Goal: Task Accomplishment & Management: Manage account settings

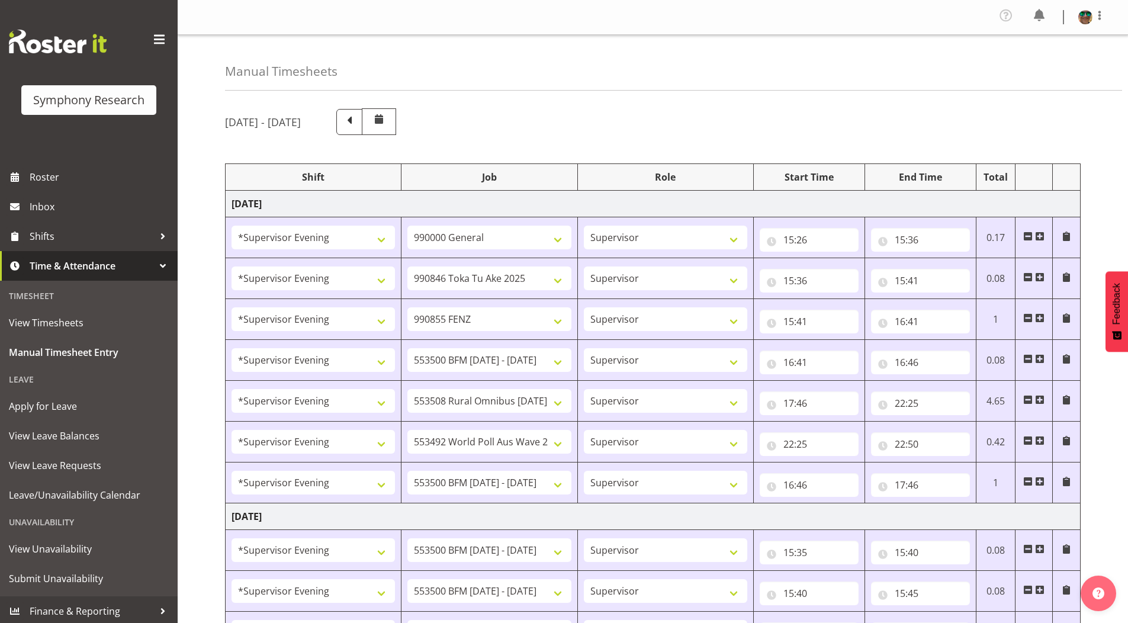
select select "4583"
select select "743"
select select "4583"
select select "9426"
select select "4583"
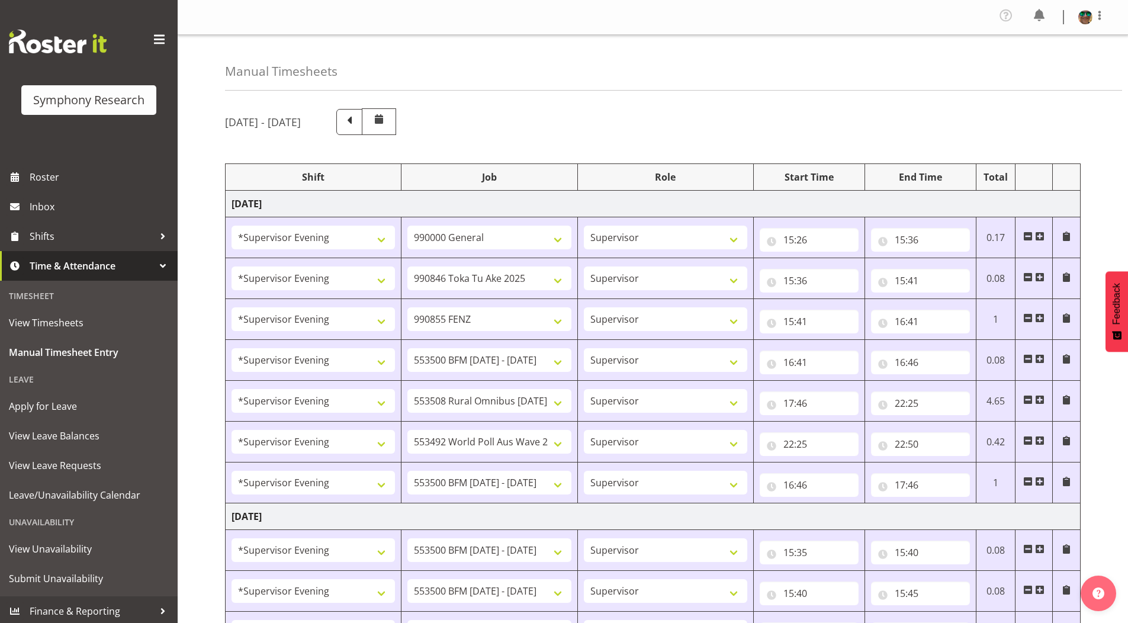
select select "9636"
select select "4583"
select select "10242"
select select "4583"
select select "10536"
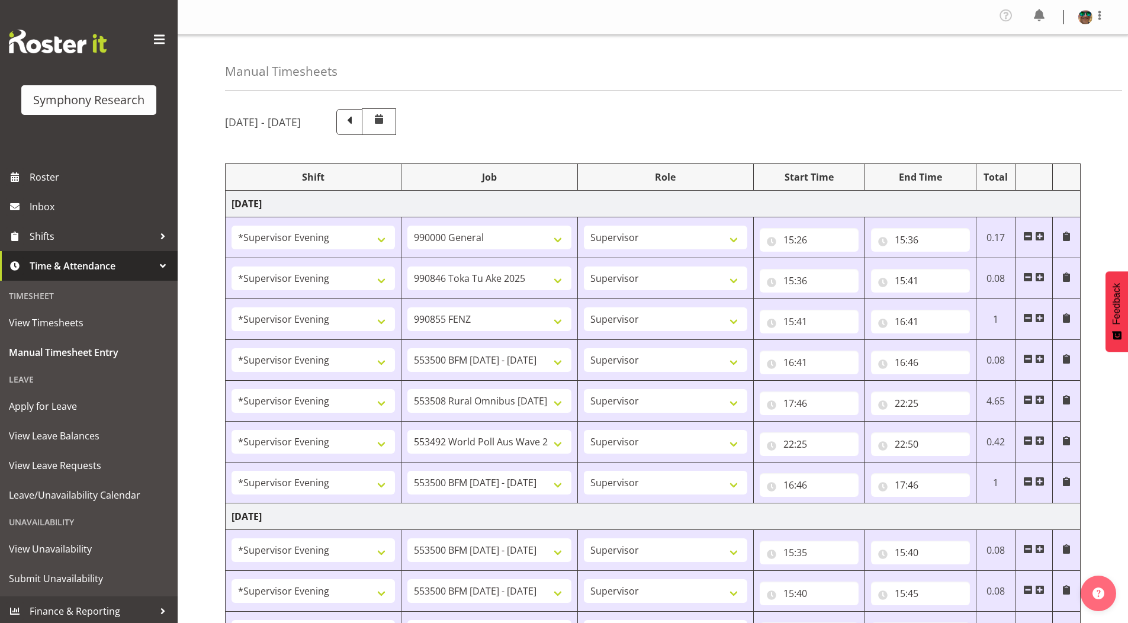
select select "4583"
select select "10499"
select select "4583"
select select "10242"
select select "4583"
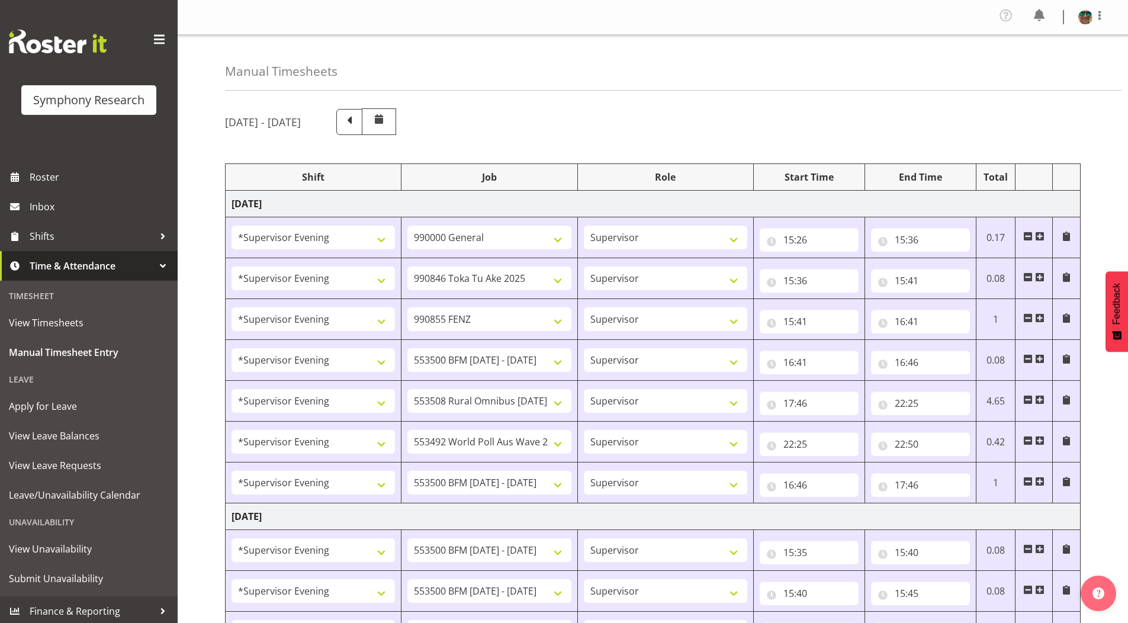
select select "10242"
select select "4583"
select select "10242"
select select "4583"
select select "9426"
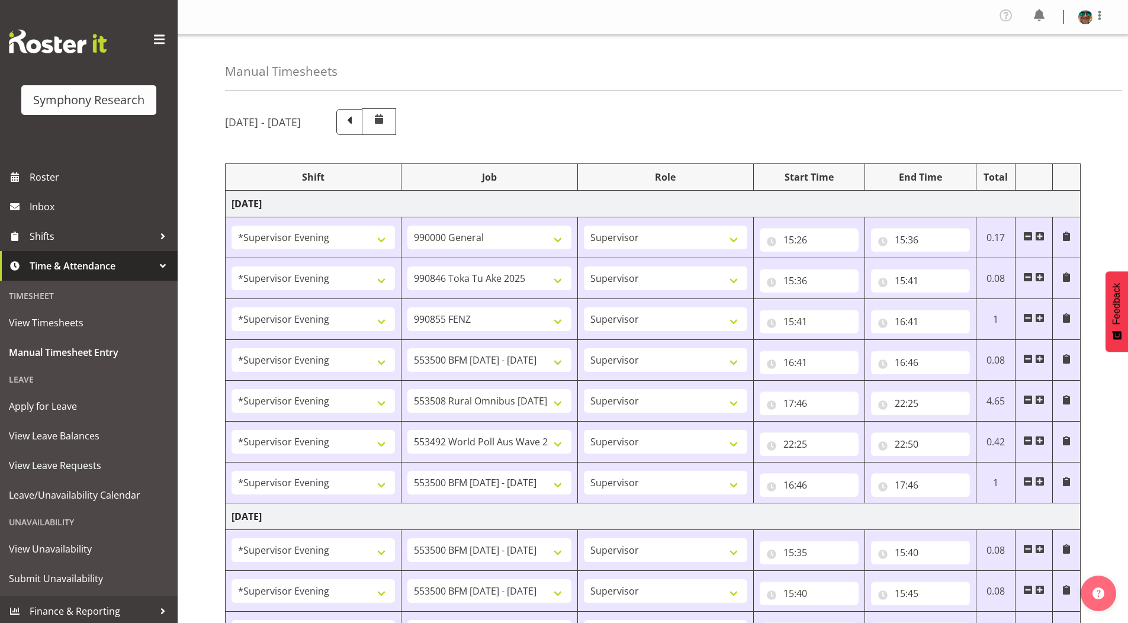
select select "4583"
select select "10549"
select select "4583"
select select "9636"
select select "4583"
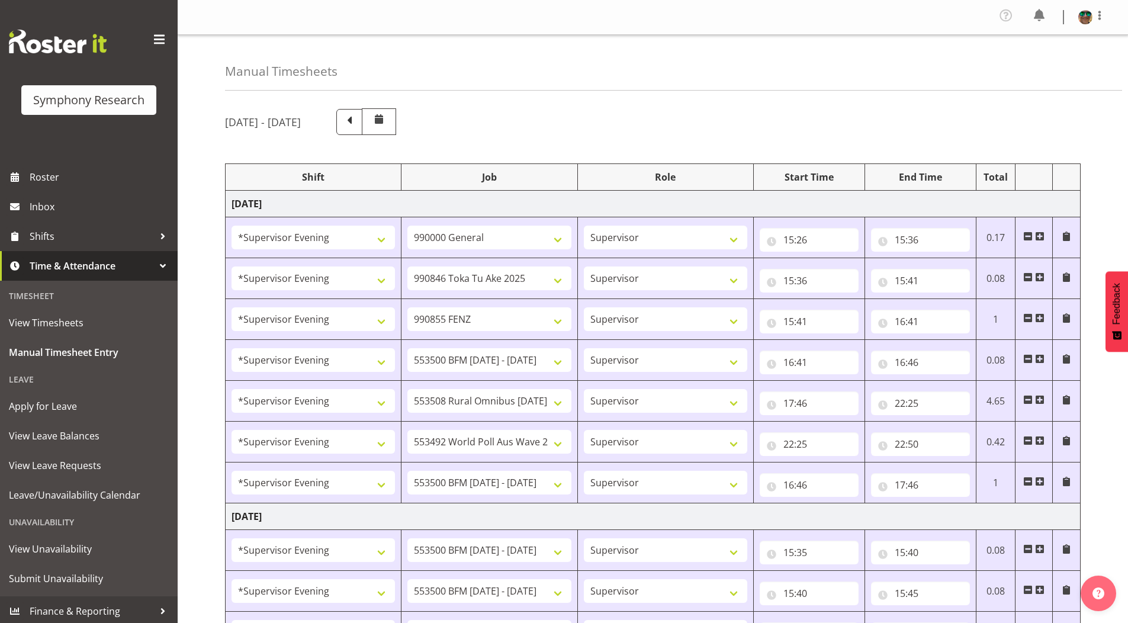
select select "10536"
select select "4583"
select select "743"
select select "4583"
select select "10242"
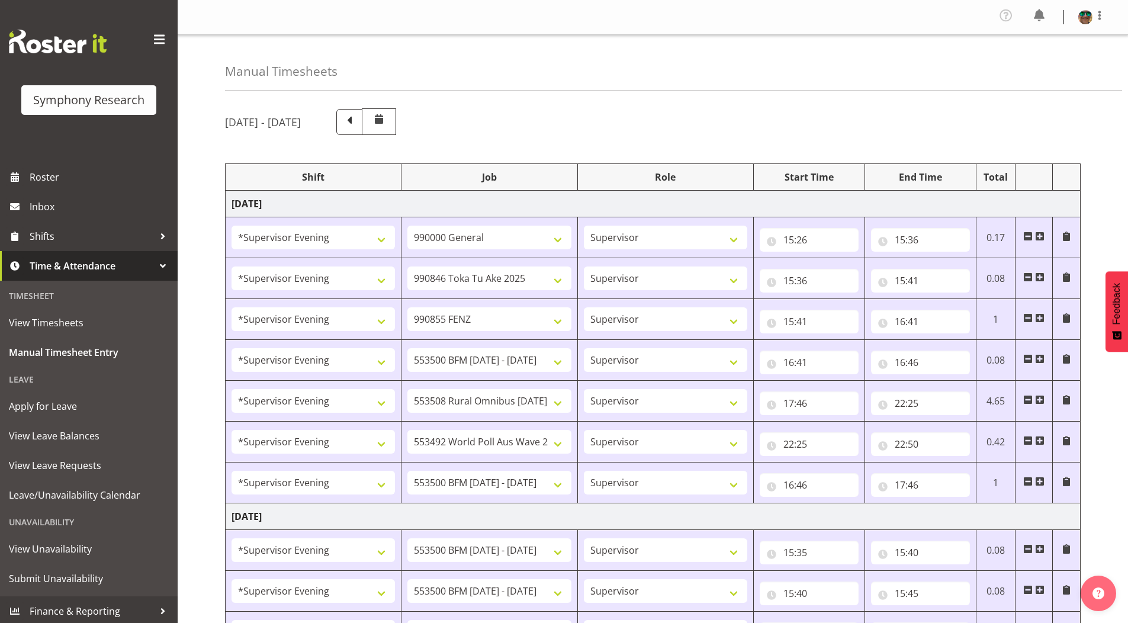
select select "15"
select select "36"
select select "4583"
select select "10242"
select select "4583"
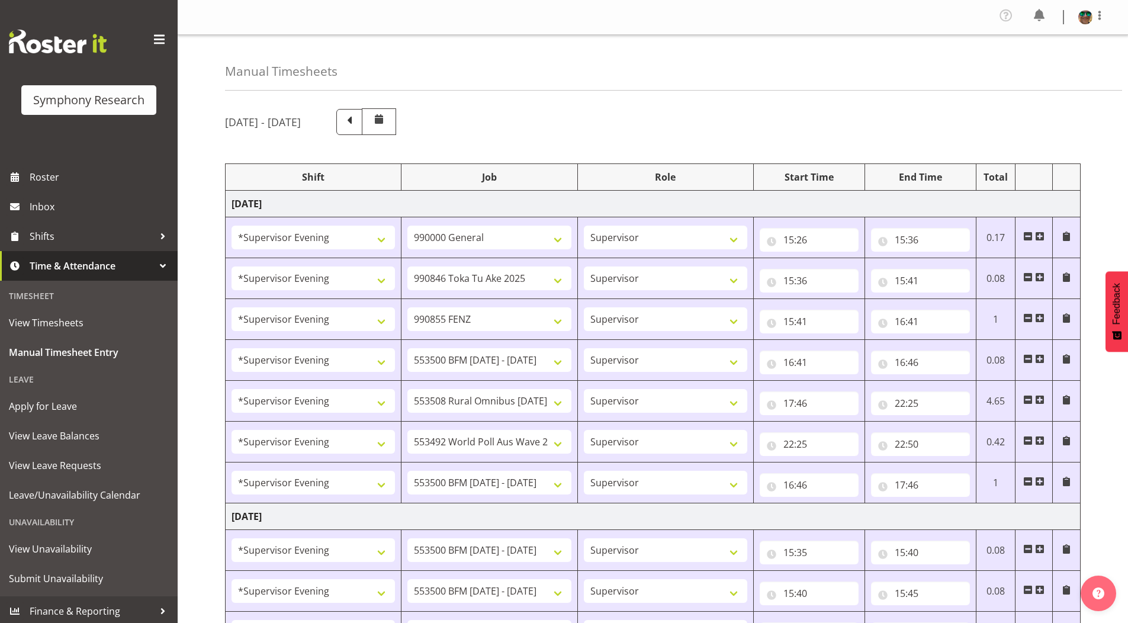
select select "9426"
select select "4583"
select select "10549"
select select "4583"
select select "9636"
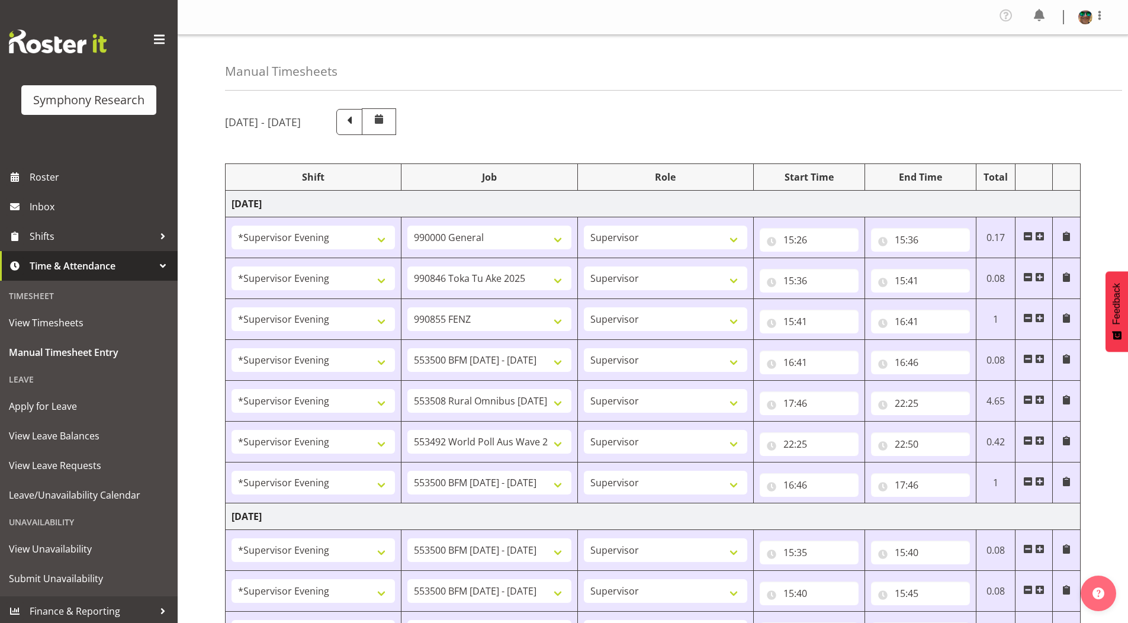
select select "4583"
select select "10574"
select select "4583"
select select "10458"
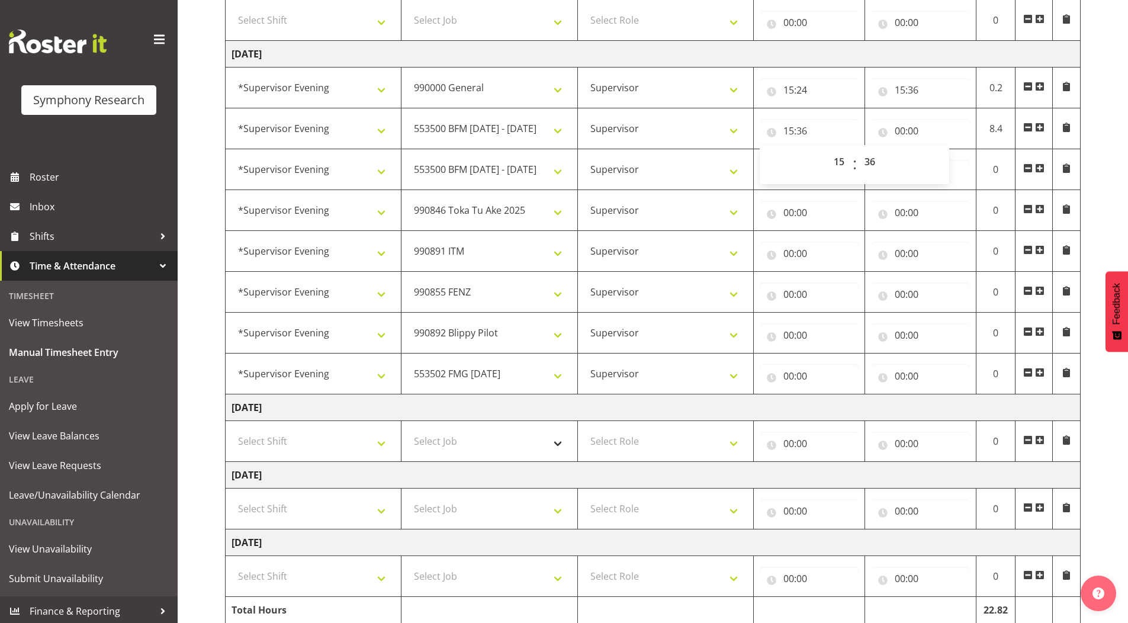
scroll to position [802, 0]
click at [902, 131] on input "00:00" at bounding box center [920, 131] width 99 height 24
click at [950, 161] on select "00 01 02 03 04 05 06 07 08 09 10 11 12 13 14 15 16 17 18 19 20 21 22 23" at bounding box center [952, 162] width 27 height 24
drag, startPoint x: 950, startPoint y: 159, endPoint x: 954, endPoint y: 172, distance: 14.2
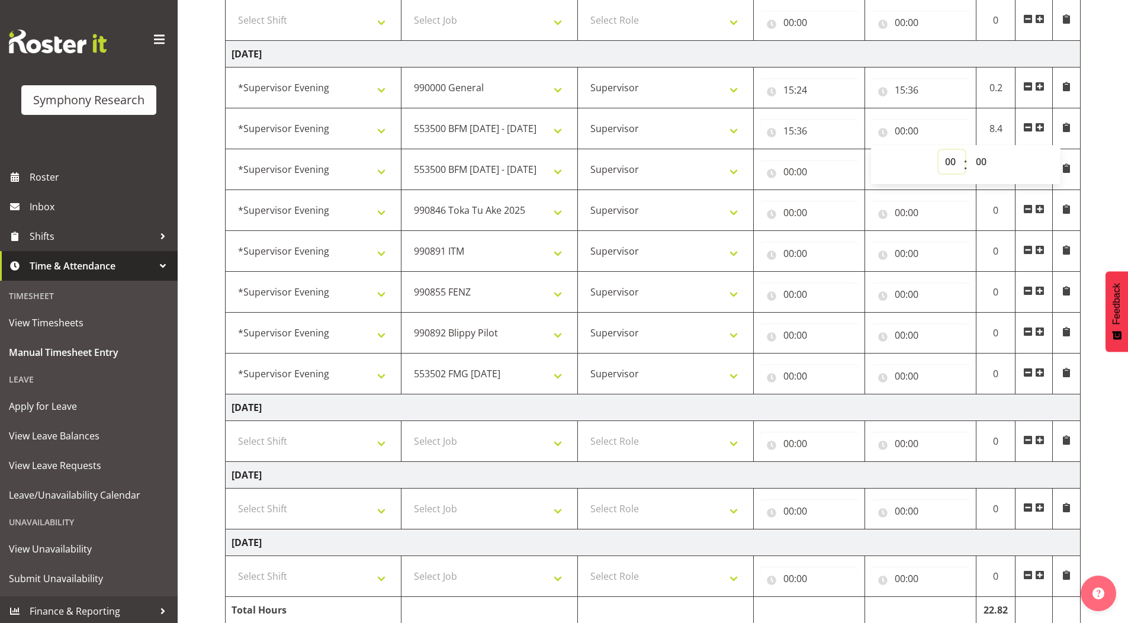
click at [950, 159] on select "00 01 02 03 04 05 06 07 08 09 10 11 12 13 14 15 16 17 18 19 20 21 22 23" at bounding box center [952, 162] width 27 height 24
select select "15"
click at [939, 150] on select "00 01 02 03 04 05 06 07 08 09 10 11 12 13 14 15 16 17 18 19 20 21 22 23" at bounding box center [952, 162] width 27 height 24
type input "15:00"
click at [982, 165] on select "00 01 02 03 04 05 06 07 08 09 10 11 12 13 14 15 16 17 18 19 20 21 22 23 24 25 2…" at bounding box center [983, 162] width 27 height 24
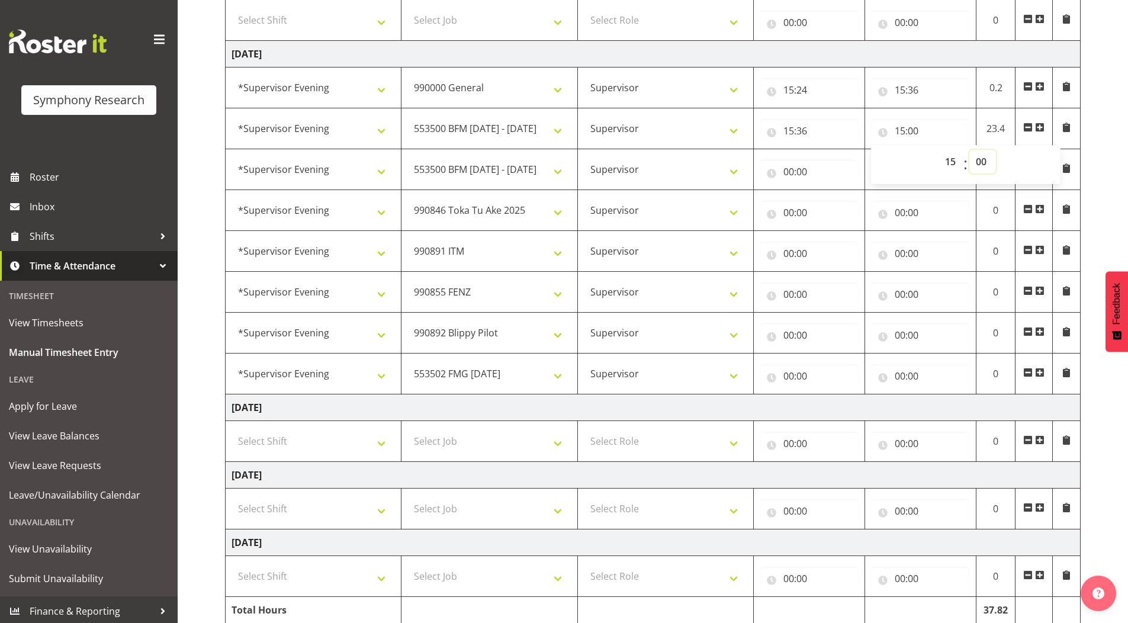
select select "41"
click at [970, 150] on select "00 01 02 03 04 05 06 07 08 09 10 11 12 13 14 15 16 17 18 19 20 21 22 23 24 25 2…" at bounding box center [983, 162] width 27 height 24
type input "15:41"
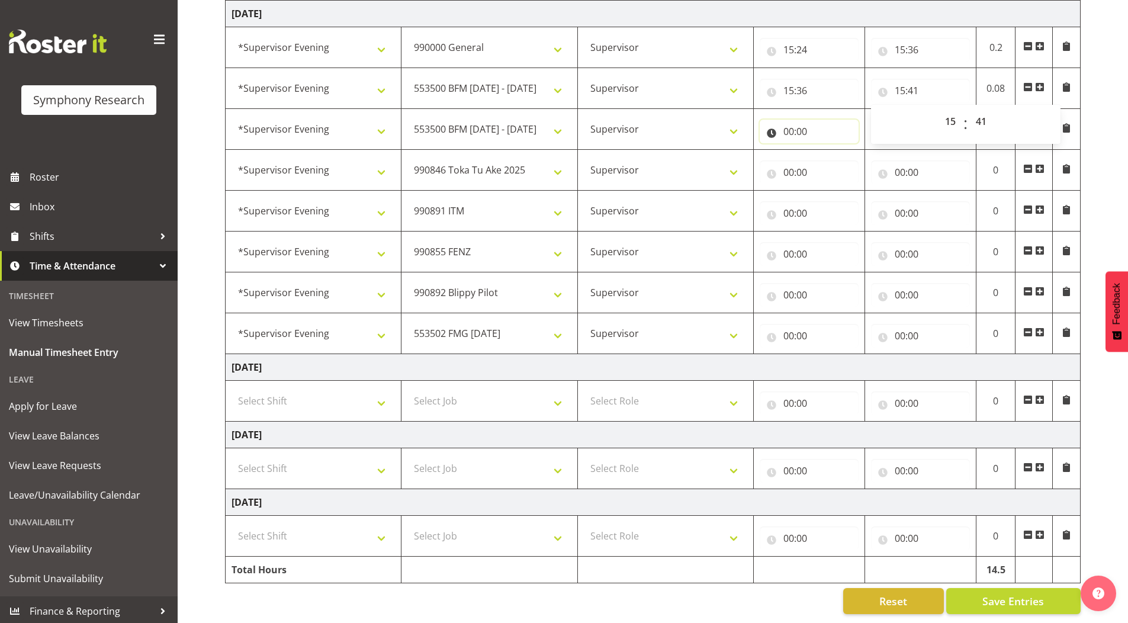
click at [787, 123] on input "00:00" at bounding box center [809, 132] width 99 height 24
drag, startPoint x: 835, startPoint y: 152, endPoint x: 858, endPoint y: 226, distance: 77.6
click at [835, 152] on select "00 01 02 03 04 05 06 07 08 09 10 11 12 13 14 15 16 17 18 19 20 21 22 23" at bounding box center [841, 162] width 27 height 24
select select "15"
click at [828, 150] on select "00 01 02 03 04 05 06 07 08 09 10 11 12 13 14 15 16 17 18 19 20 21 22 23" at bounding box center [841, 162] width 27 height 24
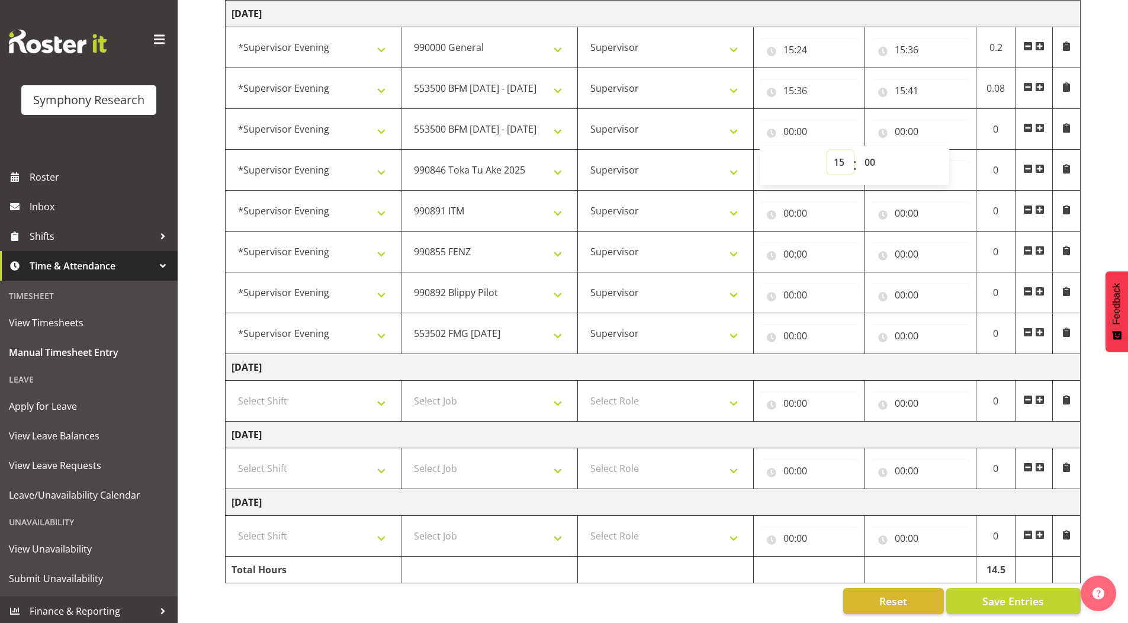
type input "15:00"
click at [873, 155] on select "00 01 02 03 04 05 06 07 08 09 10 11 12 13 14 15 16 17 18 19 20 21 22 23 24 25 2…" at bounding box center [871, 162] width 27 height 24
select select "41"
click at [858, 150] on select "00 01 02 03 04 05 06 07 08 09 10 11 12 13 14 15 16 17 18 19 20 21 22 23 24 25 2…" at bounding box center [871, 162] width 27 height 24
type input "15:41"
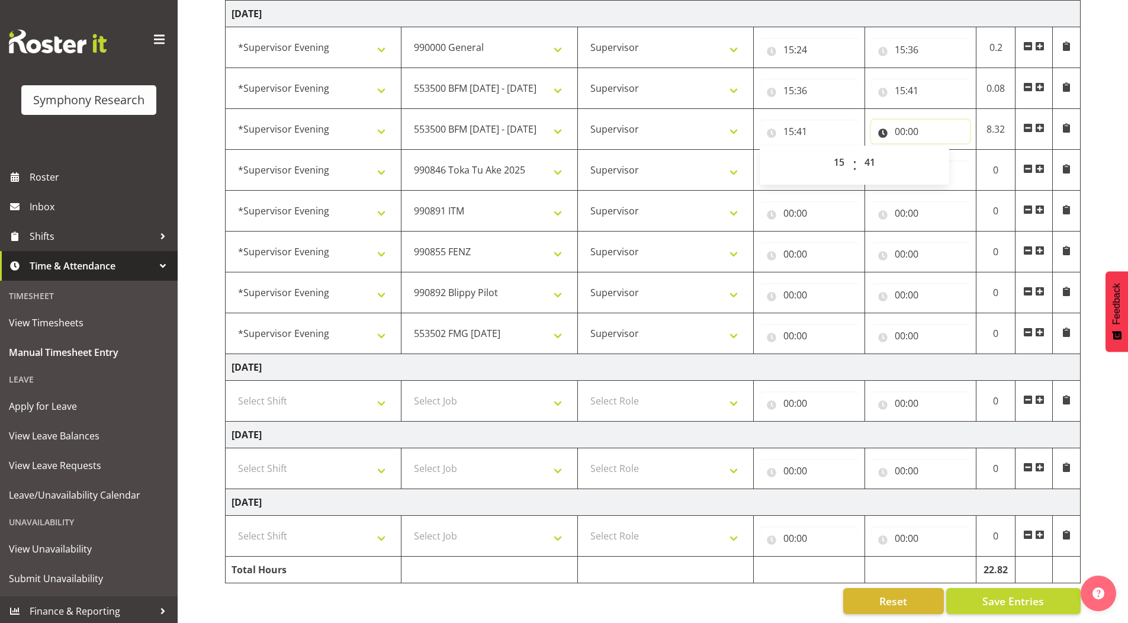
click at [900, 122] on input "00:00" at bounding box center [920, 132] width 99 height 24
drag, startPoint x: 945, startPoint y: 152, endPoint x: 929, endPoint y: 374, distance: 222.7
click at [945, 152] on select "00 01 02 03 04 05 06 07 08 09 10 11 12 13 14 15 16 17 18 19 20 21 22 23" at bounding box center [952, 162] width 27 height 24
select select "15"
click at [939, 150] on select "00 01 02 03 04 05 06 07 08 09 10 11 12 13 14 15 16 17 18 19 20 21 22 23" at bounding box center [952, 162] width 27 height 24
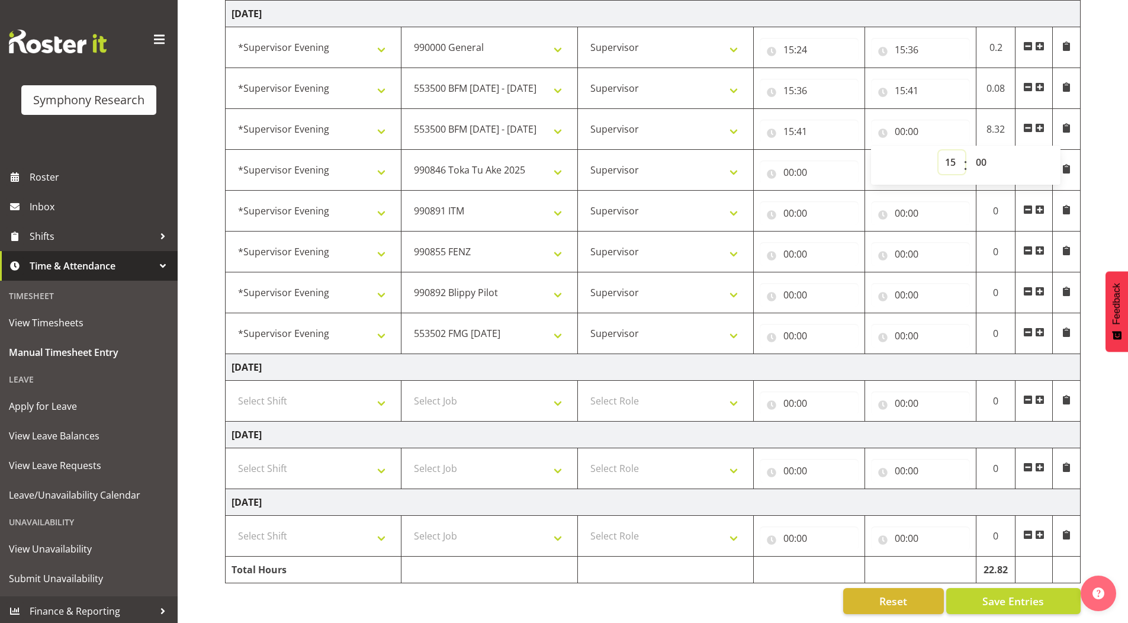
type input "15:00"
drag, startPoint x: 982, startPoint y: 156, endPoint x: 983, endPoint y: 164, distance: 8.4
click at [982, 156] on select "00 01 02 03 04 05 06 07 08 09 10 11 12 13 14 15 16 17 18 19 20 21 22 23 24 25 2…" at bounding box center [983, 162] width 27 height 24
select select "46"
click at [970, 150] on select "00 01 02 03 04 05 06 07 08 09 10 11 12 13 14 15 16 17 18 19 20 21 22 23 24 25 2…" at bounding box center [983, 162] width 27 height 24
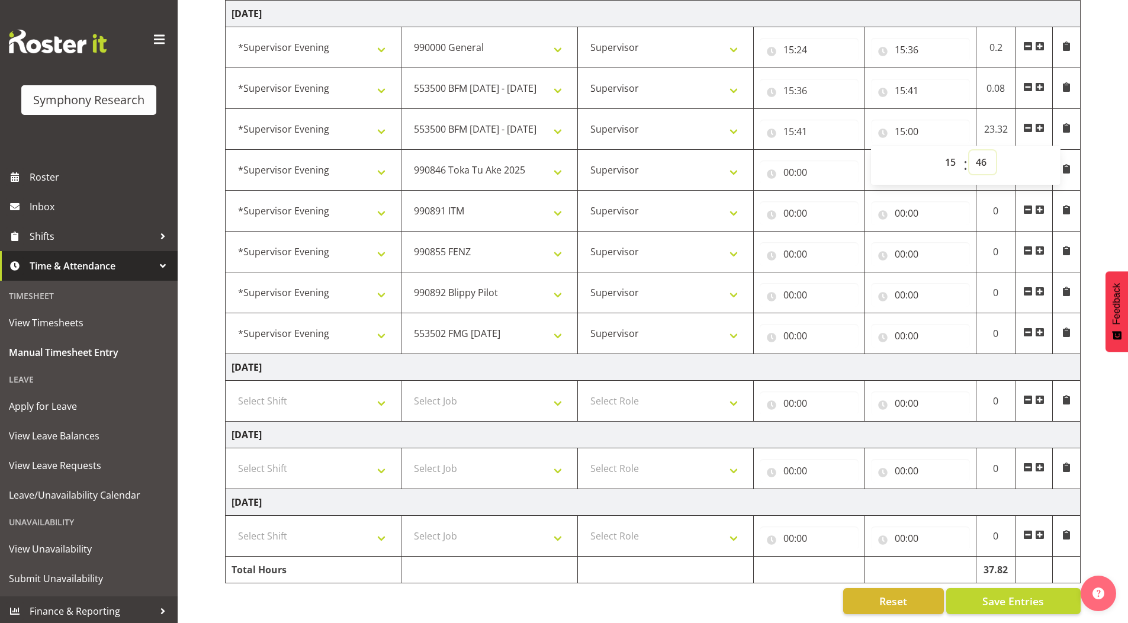
type input "15:46"
click at [788, 163] on input "00:00" at bounding box center [809, 173] width 99 height 24
click at [834, 196] on select "00 01 02 03 04 05 06 07 08 09 10 11 12 13 14 15 16 17 18 19 20 21 22 23" at bounding box center [841, 203] width 27 height 24
select select "15"
click at [828, 191] on select "00 01 02 03 04 05 06 07 08 09 10 11 12 13 14 15 16 17 18 19 20 21 22 23" at bounding box center [841, 203] width 27 height 24
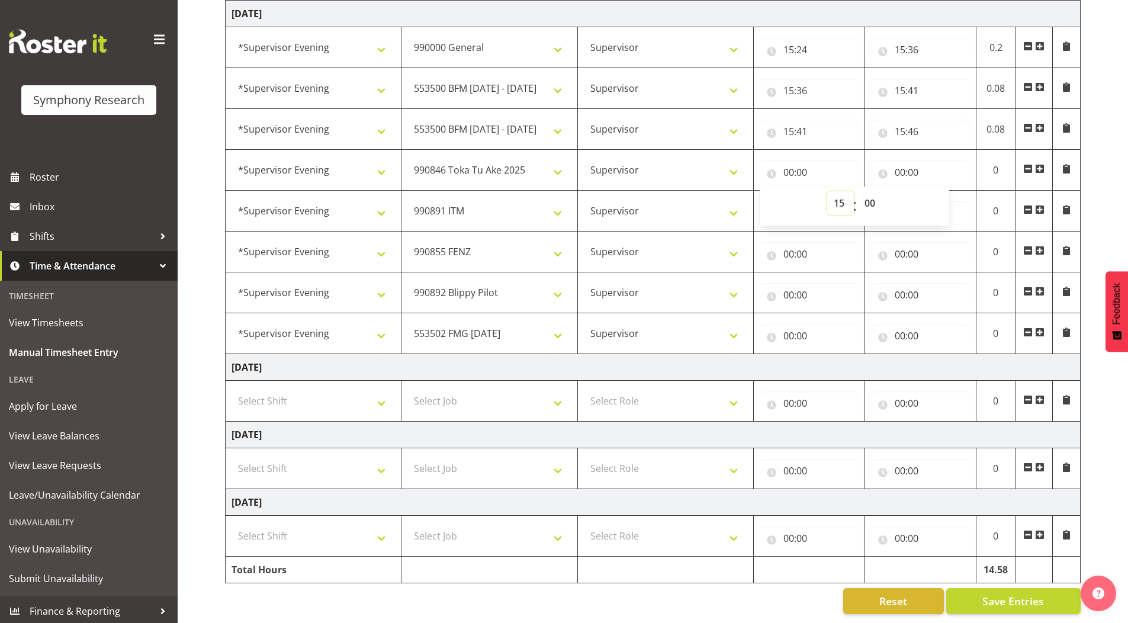
type input "15:00"
click at [872, 195] on select "00 01 02 03 04 05 06 07 08 09 10 11 12 13 14 15 16 17 18 19 20 21 22 23 24 25 2…" at bounding box center [871, 203] width 27 height 24
select select "46"
click at [858, 191] on select "00 01 02 03 04 05 06 07 08 09 10 11 12 13 14 15 16 17 18 19 20 21 22 23 24 25 2…" at bounding box center [871, 203] width 27 height 24
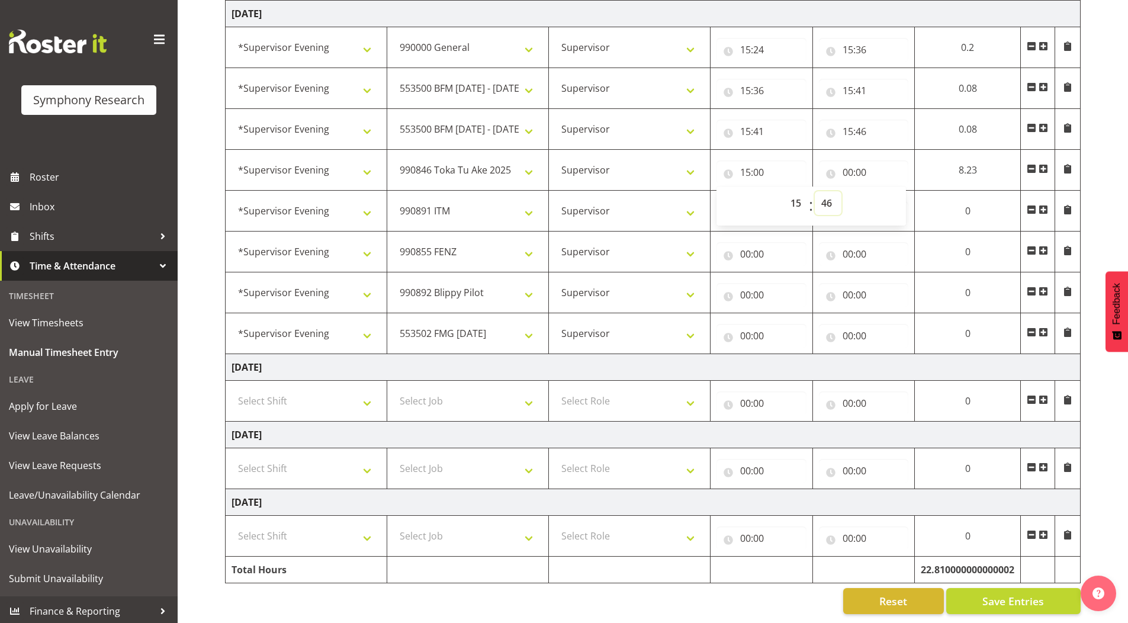
type input "15:46"
click at [844, 162] on input "00:00" at bounding box center [864, 173] width 90 height 24
click at [896, 192] on select "00 01 02 03 04 05 06 07 08 09 10 11 12 13 14 15 16 17 18 19 20 21 22 23" at bounding box center [900, 203] width 27 height 24
select select "15"
click at [913, 191] on select "00 01 02 03 04 05 06 07 08 09 10 11 12 13 14 15 16 17 18 19 20 21 22 23" at bounding box center [900, 203] width 27 height 24
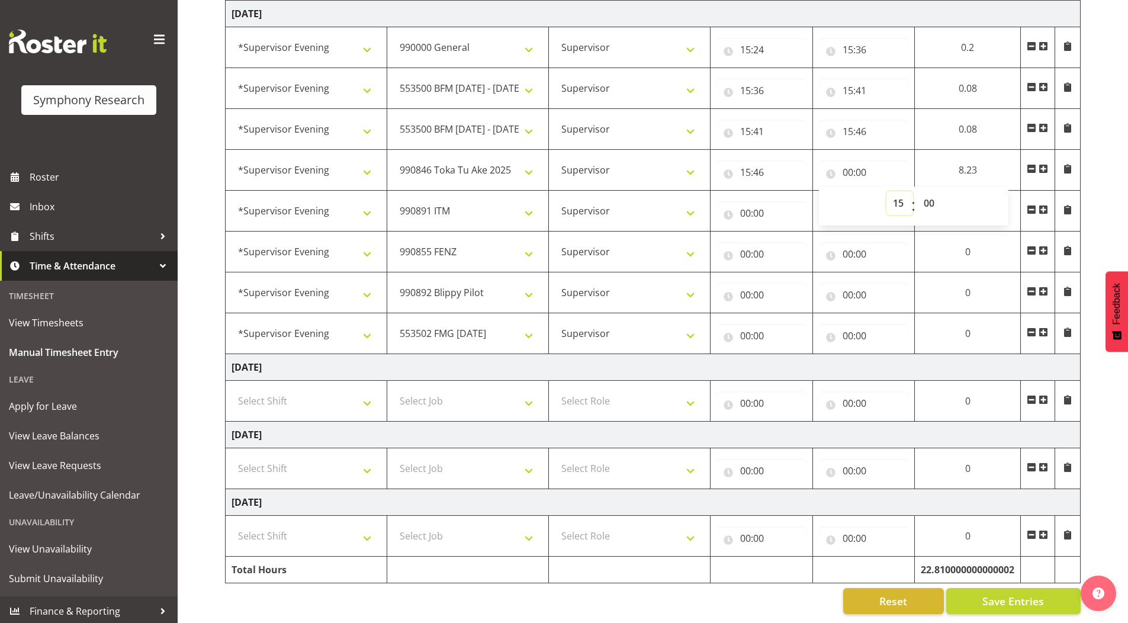
type input "15:00"
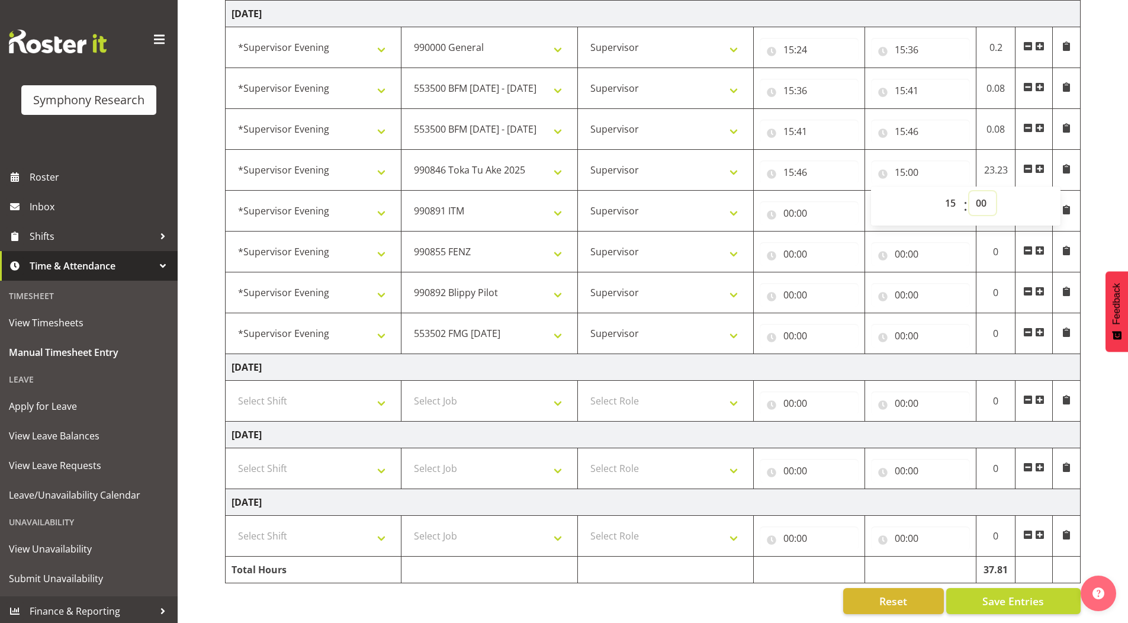
click at [982, 194] on select "00 01 02 03 04 05 06 07 08 09 10 11 12 13 14 15 16 17 18 19 20 21 22 23 24 25 2…" at bounding box center [983, 203] width 27 height 24
select select "51"
click at [970, 191] on select "00 01 02 03 04 05 06 07 08 09 10 11 12 13 14 15 16 17 18 19 20 21 22 23 24 25 2…" at bounding box center [983, 203] width 27 height 24
type input "15:51"
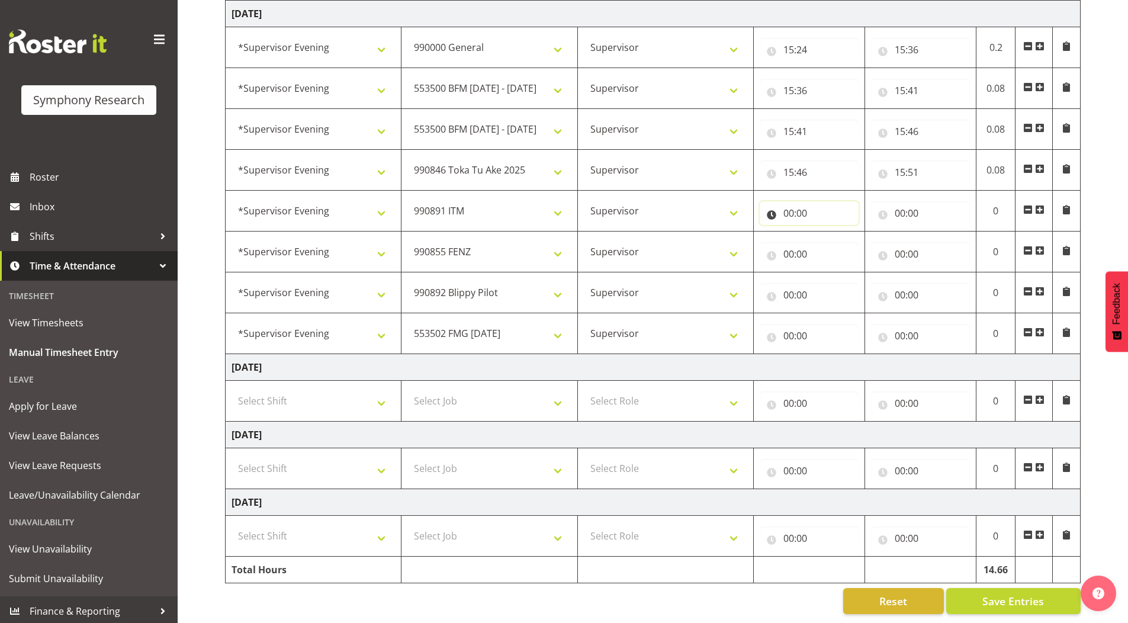
click at [788, 204] on input "00:00" at bounding box center [809, 213] width 99 height 24
click at [840, 234] on select "00 01 02 03 04 05 06 07 08 09 10 11 12 13 14 15 16 17 18 19 20 21 22 23" at bounding box center [841, 244] width 27 height 24
select select "15"
click at [828, 232] on select "00 01 02 03 04 05 06 07 08 09 10 11 12 13 14 15 16 17 18 19 20 21 22 23" at bounding box center [841, 244] width 27 height 24
type input "15:00"
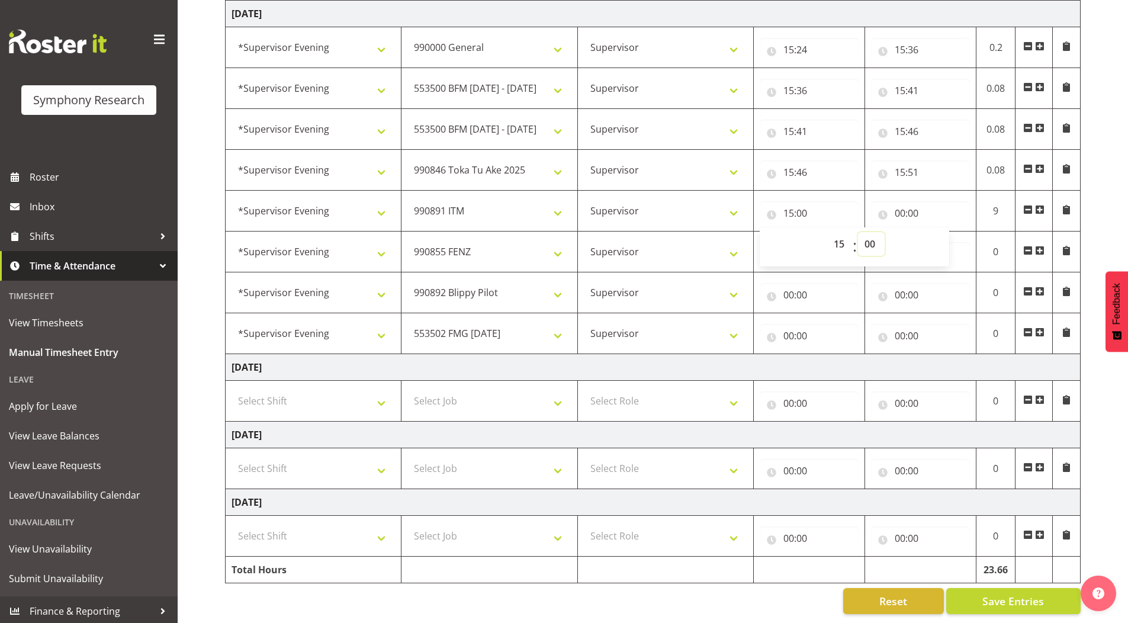
click at [870, 232] on select "00 01 02 03 04 05 06 07 08 09 10 11 12 13 14 15 16 17 18 19 20 21 22 23 24 25 2…" at bounding box center [871, 244] width 27 height 24
select select "51"
click at [858, 232] on select "00 01 02 03 04 05 06 07 08 09 10 11 12 13 14 15 16 17 18 19 20 21 22 23 24 25 2…" at bounding box center [871, 244] width 27 height 24
type input "15:51"
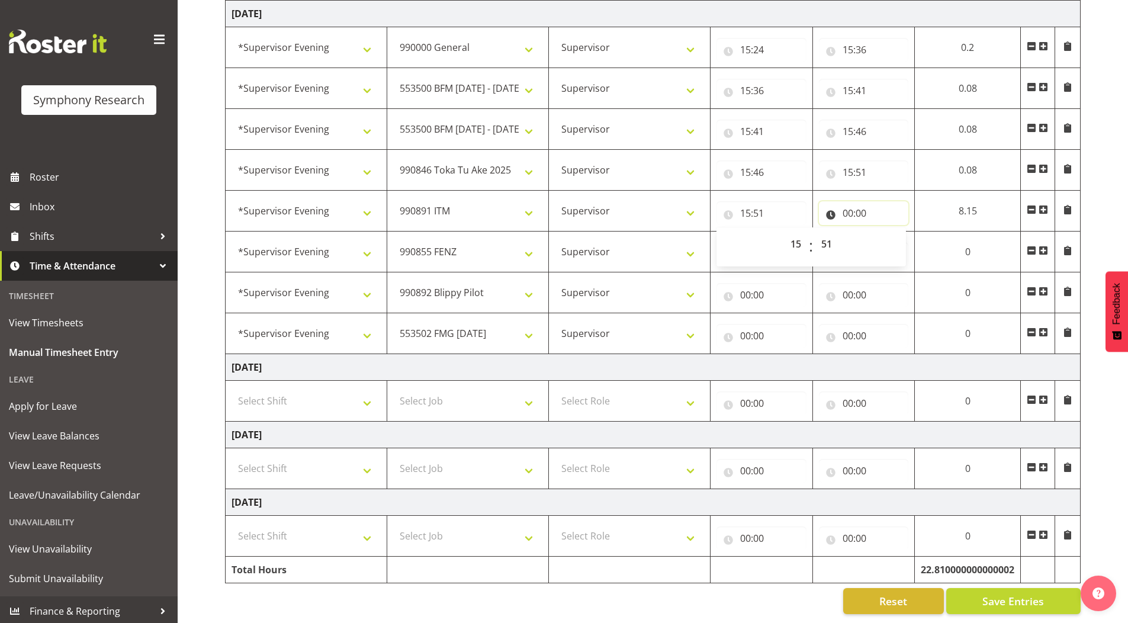
click at [848, 205] on input "00:00" at bounding box center [864, 213] width 90 height 24
drag, startPoint x: 890, startPoint y: 232, endPoint x: 893, endPoint y: 240, distance: 8.6
click at [890, 232] on select "00 01 02 03 04 05 06 07 08 09 10 11 12 13 14 15 16 17 18 19 20 21 22 23" at bounding box center [900, 244] width 27 height 24
select select "15"
click at [913, 232] on select "00 01 02 03 04 05 06 07 08 09 10 11 12 13 14 15 16 17 18 19 20 21 22 23" at bounding box center [900, 244] width 27 height 24
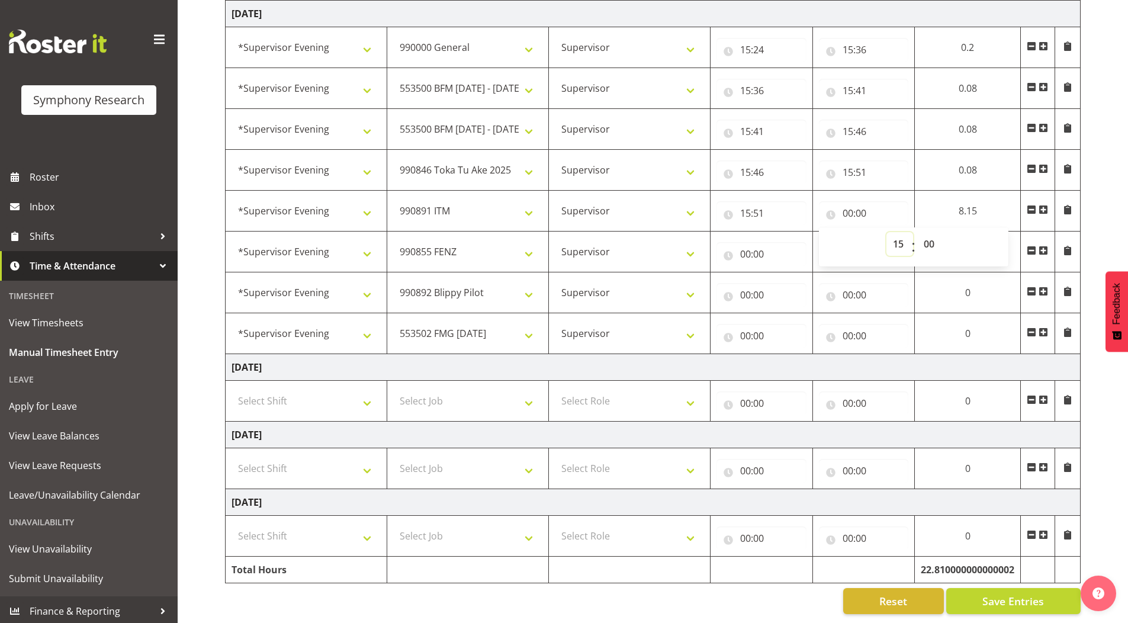
type input "15:00"
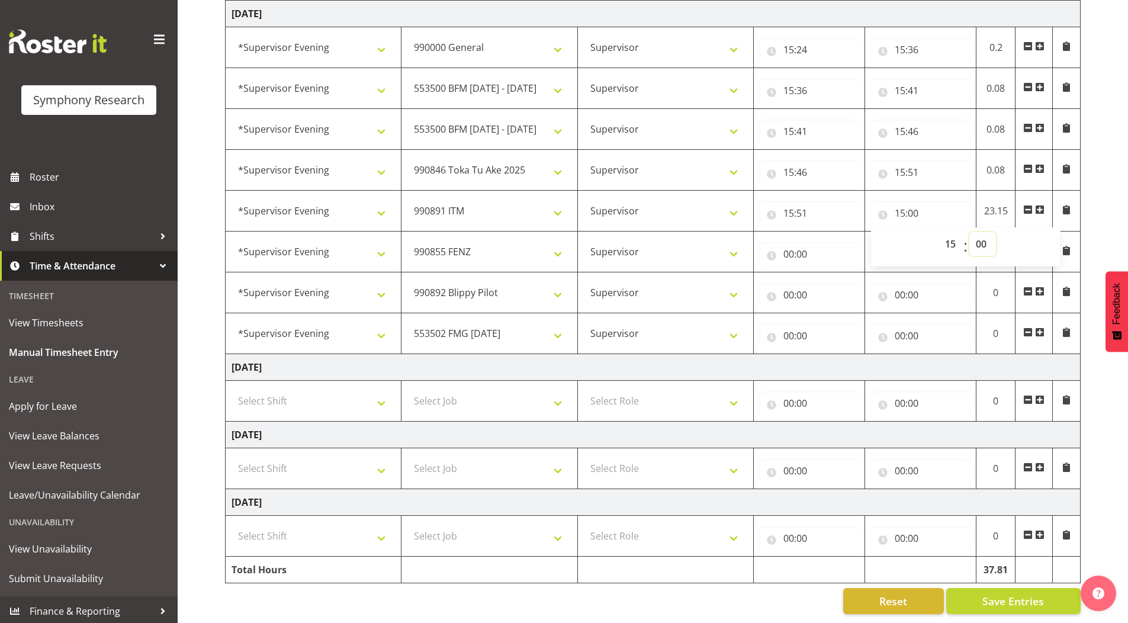
drag, startPoint x: 986, startPoint y: 233, endPoint x: 986, endPoint y: 242, distance: 8.9
click at [986, 233] on select "00 01 02 03 04 05 06 07 08 09 10 11 12 13 14 15 16 17 18 19 20 21 22 23 24 25 2…" at bounding box center [983, 244] width 27 height 24
select select "56"
click at [970, 232] on select "00 01 02 03 04 05 06 07 08 09 10 11 12 13 14 15 16 17 18 19 20 21 22 23 24 25 2…" at bounding box center [983, 244] width 27 height 24
type input "15:56"
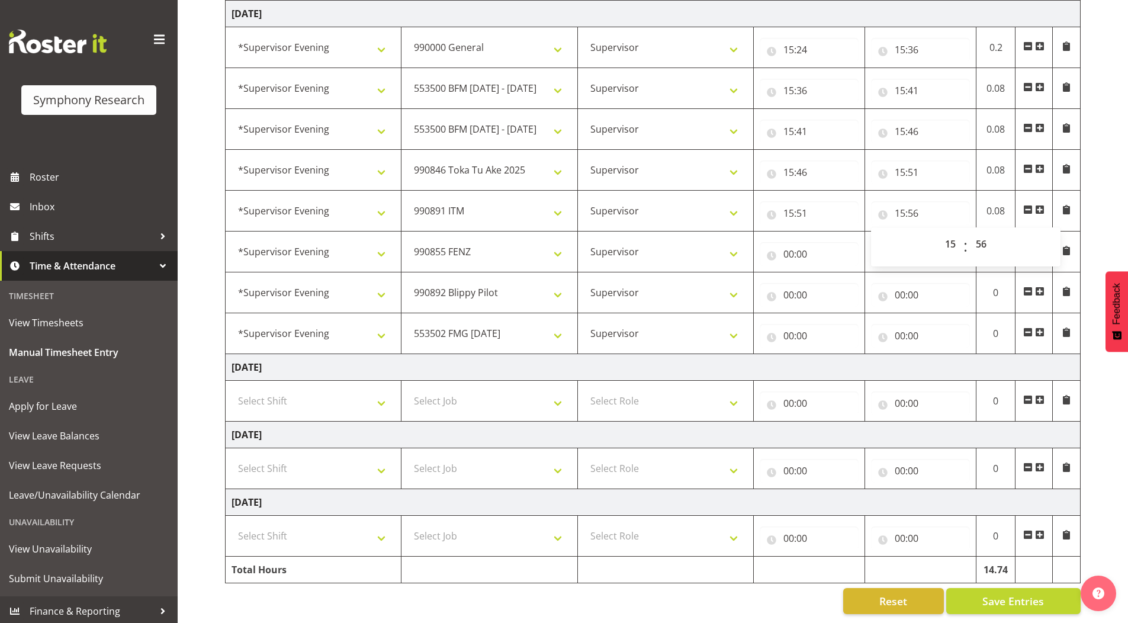
drag, startPoint x: 1113, startPoint y: 191, endPoint x: 1099, endPoint y: 190, distance: 13.7
click at [787, 246] on input "00:00" at bounding box center [809, 254] width 99 height 24
drag, startPoint x: 836, startPoint y: 278, endPoint x: 836, endPoint y: 286, distance: 8.3
click at [836, 278] on select "00 01 02 03 04 05 06 07 08 09 10 11 12 13 14 15 16 17 18 19 20 21 22 23" at bounding box center [841, 285] width 27 height 24
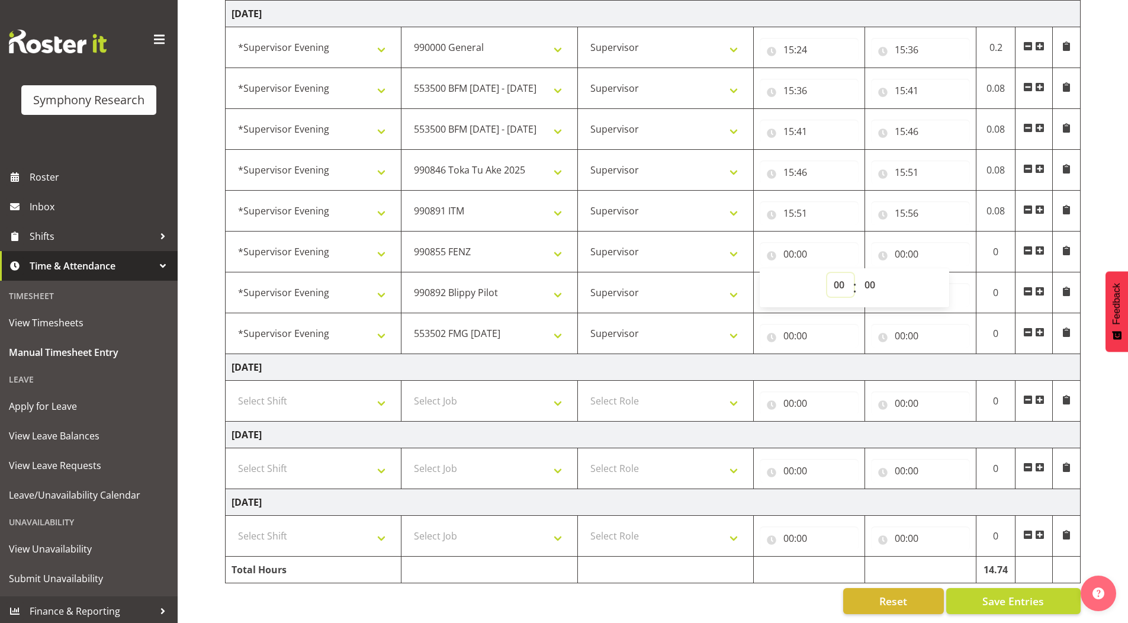
select select "15"
click at [828, 273] on select "00 01 02 03 04 05 06 07 08 09 10 11 12 13 14 15 16 17 18 19 20 21 22 23" at bounding box center [841, 285] width 27 height 24
type input "15:00"
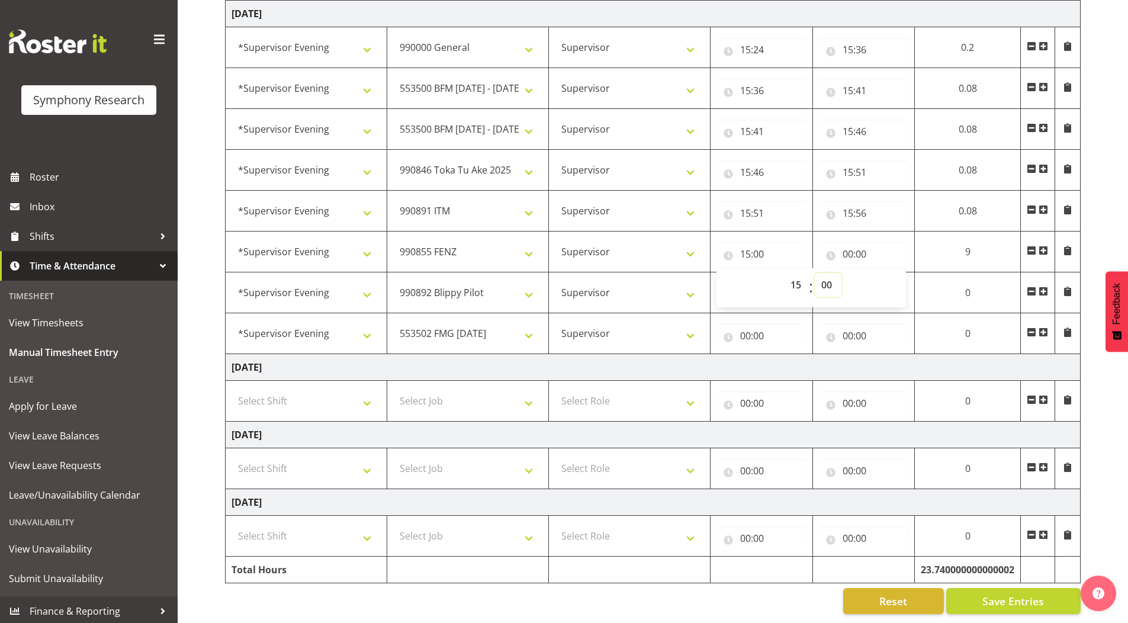
click at [829, 273] on select "00 01 02 03 04 05 06 07 08 09 10 11 12 13 14 15 16 17 18 19 20 21 22 23 24 25 2…" at bounding box center [828, 285] width 27 height 24
select select "56"
click at [815, 273] on select "00 01 02 03 04 05 06 07 08 09 10 11 12 13 14 15 16 17 18 19 20 21 22 23 24 25 2…" at bounding box center [828, 285] width 27 height 24
type input "15:56"
click at [845, 245] on input "00:00" at bounding box center [864, 254] width 90 height 24
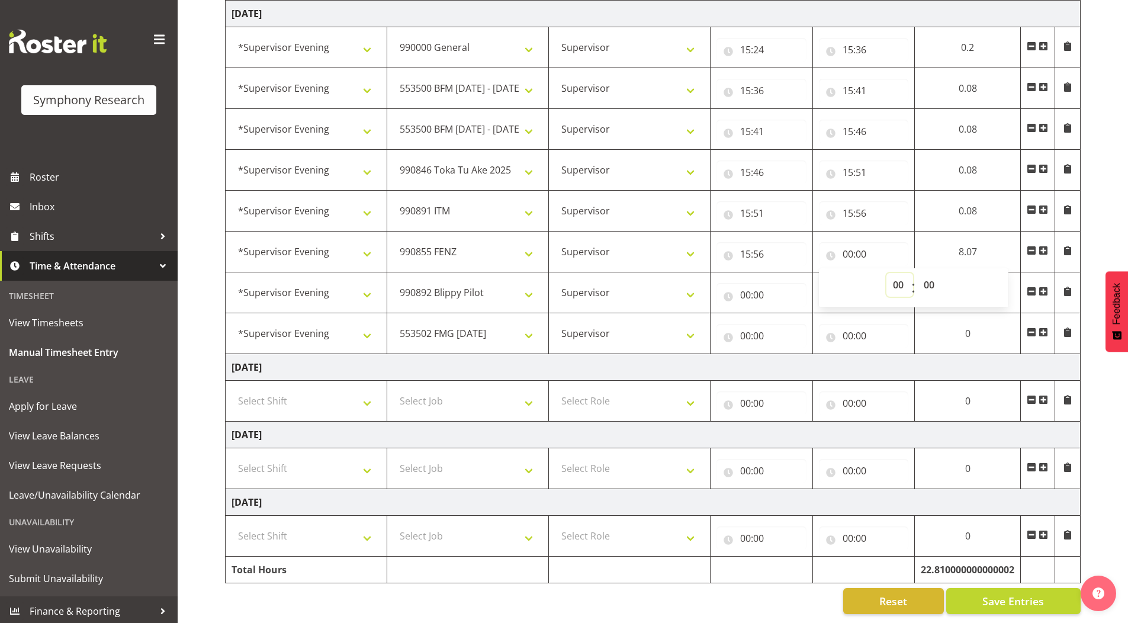
click at [897, 274] on select "00 01 02 03 04 05 06 07 08 09 10 11 12 13 14 15 16 17 18 19 20 21 22 23" at bounding box center [900, 285] width 27 height 24
select select "16"
click at [913, 273] on select "00 01 02 03 04 05 06 07 08 09 10 11 12 13 14 15 16 17 18 19 20 21 22 23" at bounding box center [900, 285] width 27 height 24
type input "16:00"
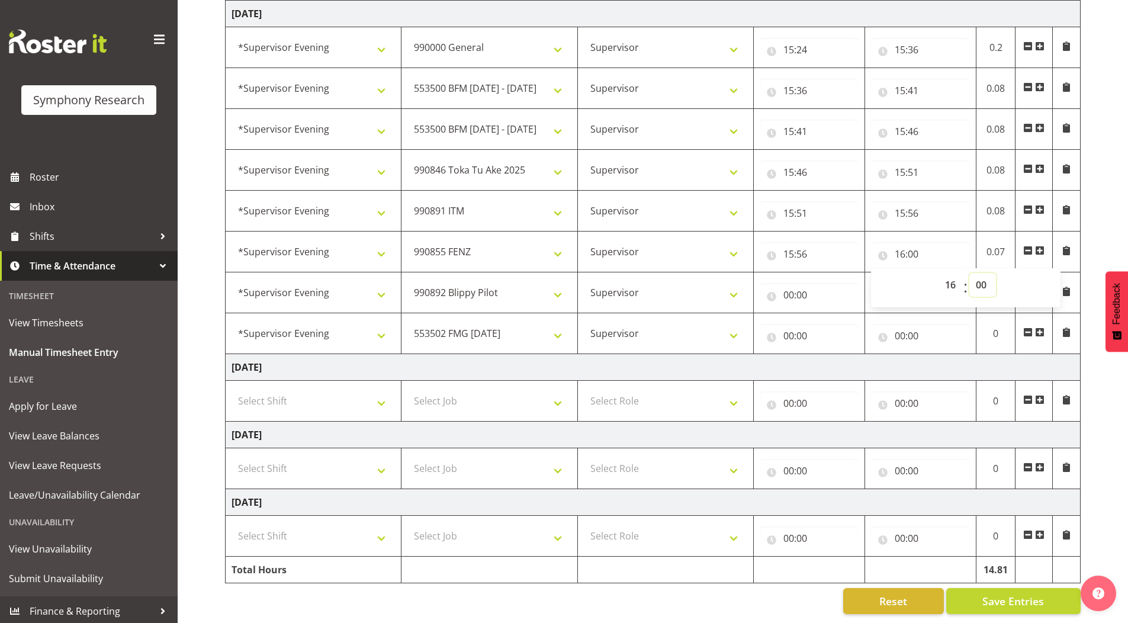
click at [984, 273] on select "00 01 02 03 04 05 06 07 08 09 10 11 12 13 14 15 16 17 18 19 20 21 22 23 24 25 2…" at bounding box center [983, 285] width 27 height 24
select select "56"
click at [970, 273] on select "00 01 02 03 04 05 06 07 08 09 10 11 12 13 14 15 16 17 18 19 20 21 22 23 24 25 2…" at bounding box center [983, 285] width 27 height 24
type input "16:56"
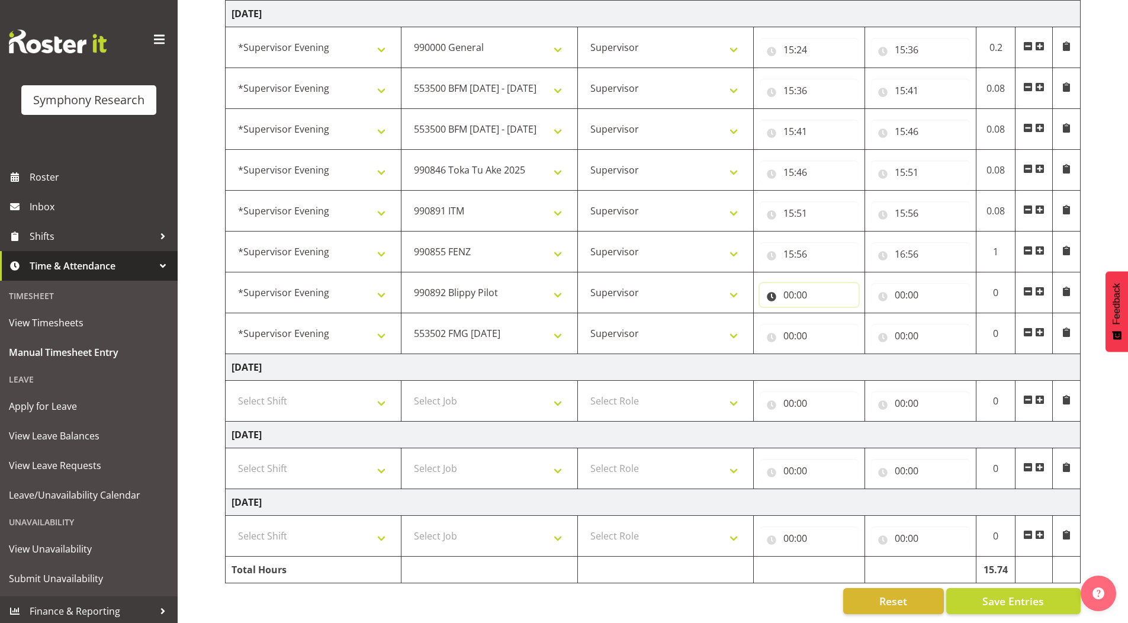
click at [786, 287] on input "00:00" at bounding box center [809, 295] width 99 height 24
drag, startPoint x: 837, startPoint y: 317, endPoint x: 837, endPoint y: 310, distance: 7.1
click at [837, 317] on select "00 01 02 03 04 05 06 07 08 09 10 11 12 13 14 15 16 17 18 19 20 21 22 23" at bounding box center [841, 326] width 27 height 24
select select "16"
click at [828, 314] on select "00 01 02 03 04 05 06 07 08 09 10 11 12 13 14 15 16 17 18 19 20 21 22 23" at bounding box center [841, 326] width 27 height 24
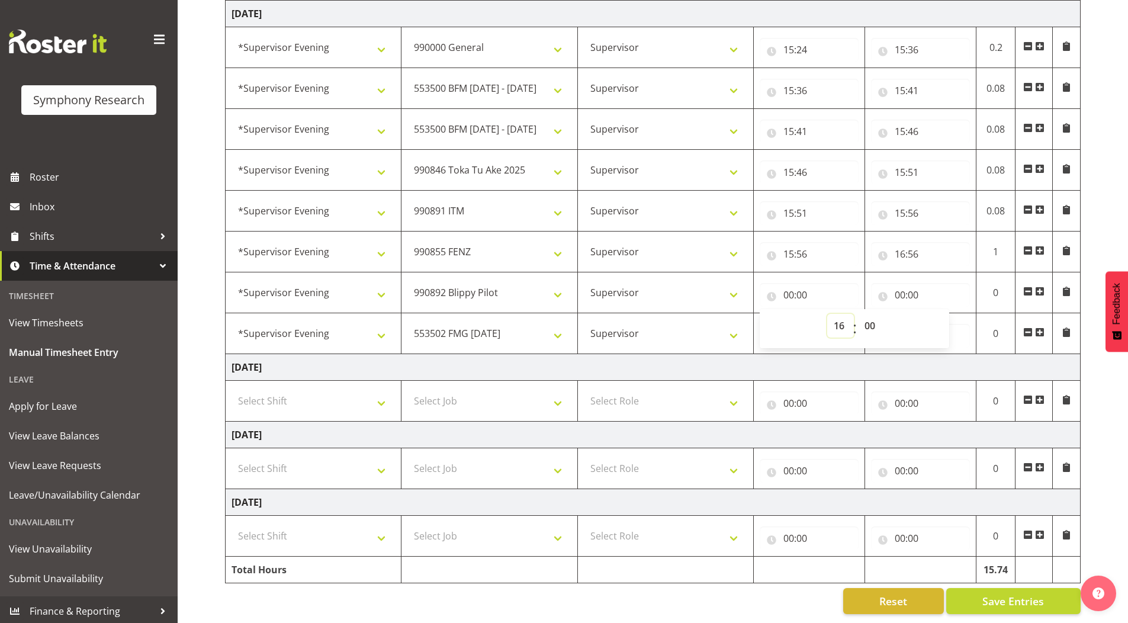
type input "16:00"
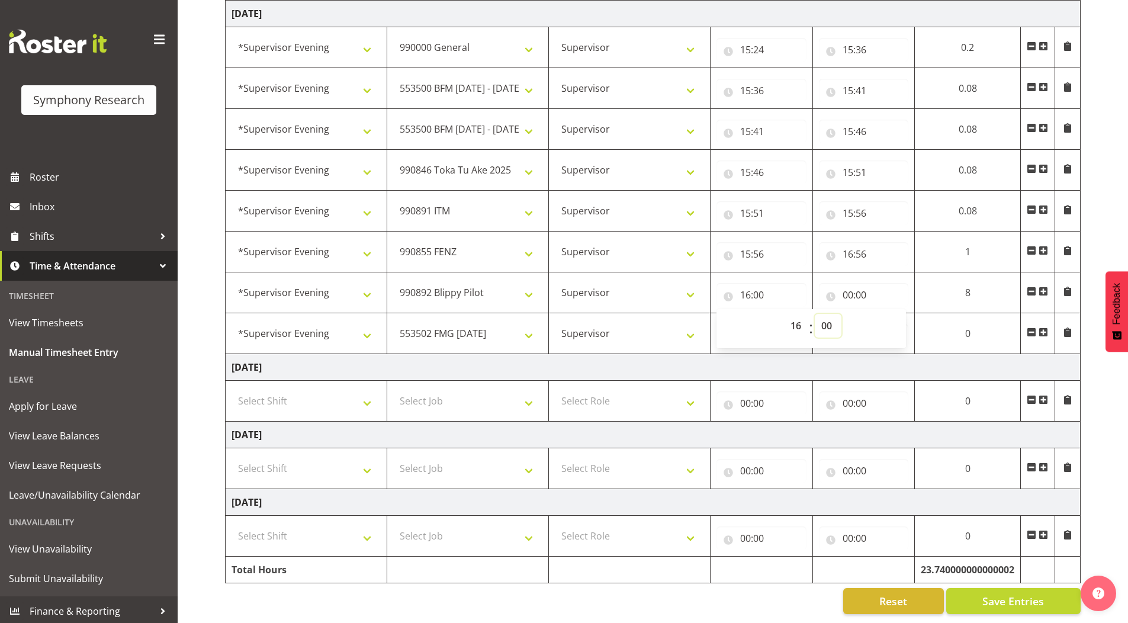
click at [822, 318] on select "00 01 02 03 04 05 06 07 08 09 10 11 12 13 14 15 16 17 18 19 20 21 22 23 24 25 2…" at bounding box center [828, 326] width 27 height 24
select select "56"
click at [815, 314] on select "00 01 02 03 04 05 06 07 08 09 10 11 12 13 14 15 16 17 18 19 20 21 22 23 24 25 2…" at bounding box center [828, 326] width 27 height 24
type input "16:56"
click at [845, 285] on input "00:00" at bounding box center [864, 295] width 90 height 24
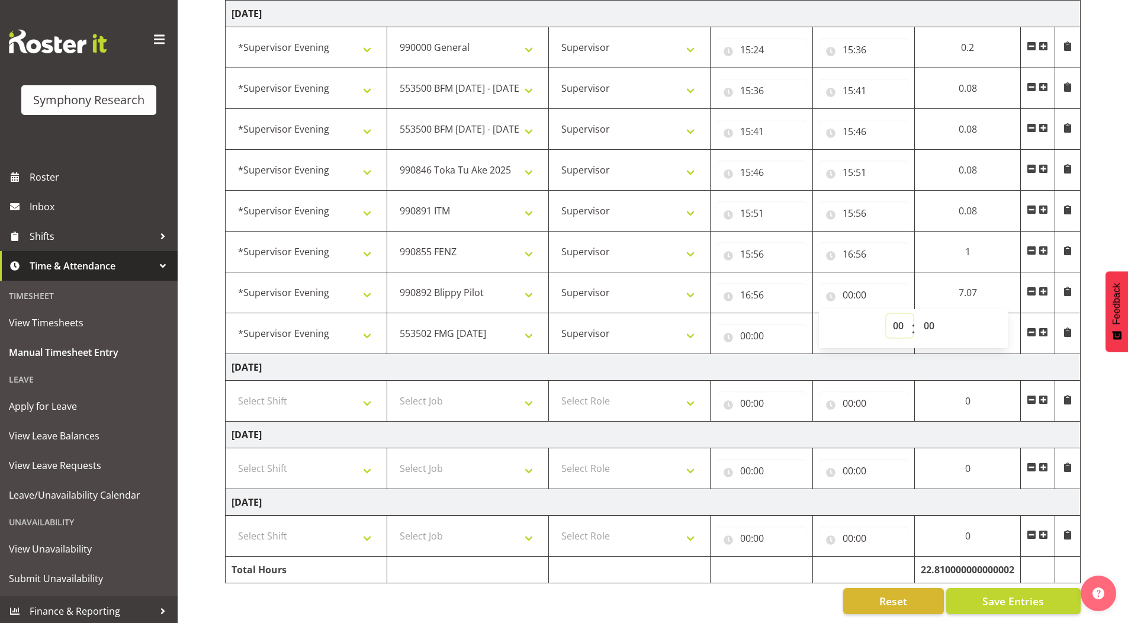
click at [896, 316] on select "00 01 02 03 04 05 06 07 08 09 10 11 12 13 14 15 16 17 18 19 20 21 22 23" at bounding box center [900, 326] width 27 height 24
select select "18"
click at [913, 314] on select "00 01 02 03 04 05 06 07 08 09 10 11 12 13 14 15 16 17 18 19 20 21 22 23" at bounding box center [900, 326] width 27 height 24
type input "18:00"
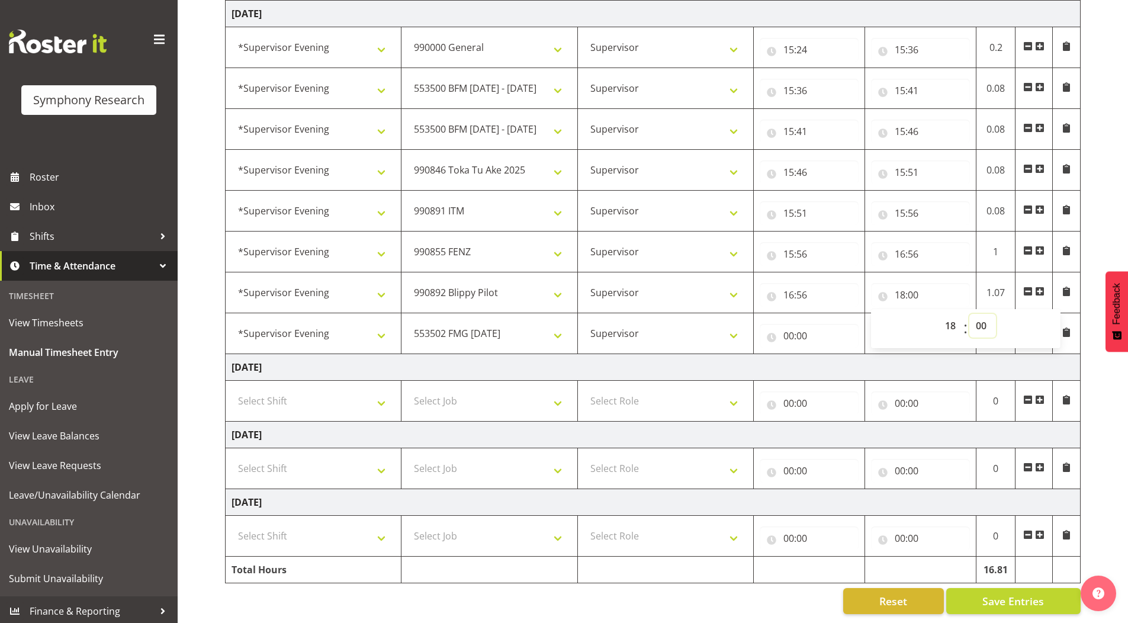
drag, startPoint x: 980, startPoint y: 317, endPoint x: 979, endPoint y: 305, distance: 12.0
click at [980, 317] on select "00 01 02 03 04 05 06 07 08 09 10 11 12 13 14 15 16 17 18 19 20 21 22 23 24 25 2…" at bounding box center [983, 326] width 27 height 24
select select "26"
click at [970, 314] on select "00 01 02 03 04 05 06 07 08 09 10 11 12 13 14 15 16 17 18 19 20 21 22 23 24 25 2…" at bounding box center [983, 326] width 27 height 24
type input "18:26"
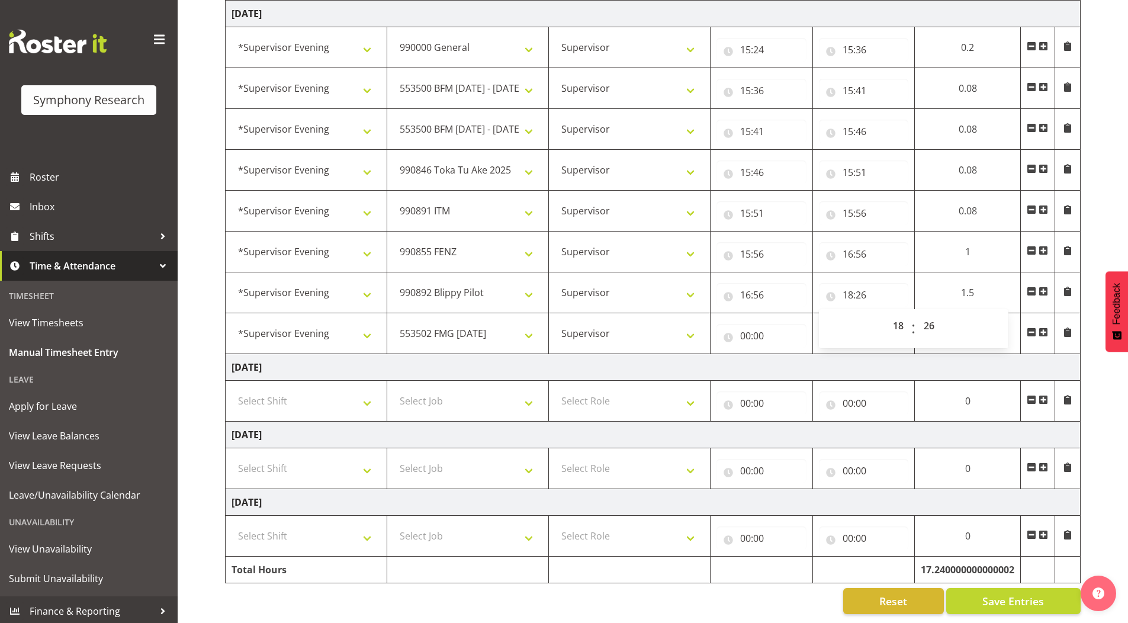
click at [747, 329] on input "00:00" at bounding box center [762, 336] width 90 height 24
click at [788, 359] on select "00 01 02 03 04 05 06 07 08 09 10 11 12 13 14 15 16 17 18 19 20 21 22 23" at bounding box center [797, 367] width 27 height 24
click at [447, 331] on select "550060 IF Admin 553492 World Poll Aus Wave 2 Main 2025 553493 World Poll NZ Wav…" at bounding box center [467, 334] width 149 height 24
select select "10536"
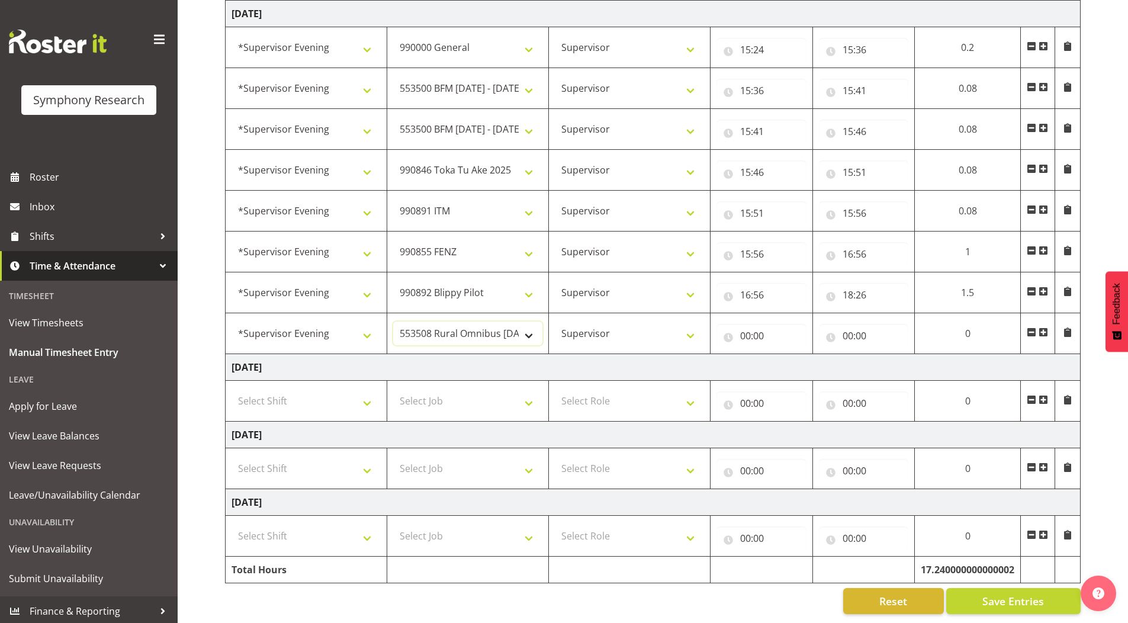
click at [393, 322] on select "550060 IF Admin 553492 World Poll Aus Wave 2 Main 2025 553493 World Poll NZ Wav…" at bounding box center [467, 334] width 149 height 24
click at [740, 330] on input "00:00" at bounding box center [762, 336] width 90 height 24
click at [791, 355] on select "00 01 02 03 04 05 06 07 08 09 10 11 12 13 14 15 16 17 18 19 20 21 22 23" at bounding box center [797, 367] width 27 height 24
select select "18"
click at [784, 355] on select "00 01 02 03 04 05 06 07 08 09 10 11 12 13 14 15 16 17 18 19 20 21 22 23" at bounding box center [797, 367] width 27 height 24
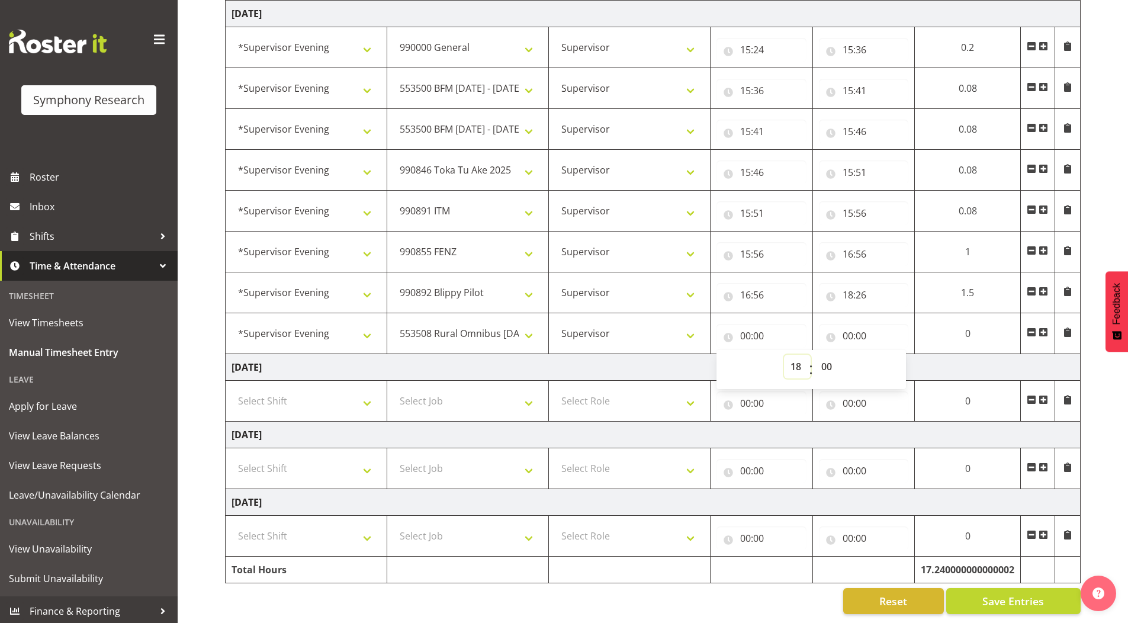
type input "18:00"
drag, startPoint x: 829, startPoint y: 361, endPoint x: 827, endPoint y: 347, distance: 14.4
click at [829, 361] on select "00 01 02 03 04 05 06 07 08 09 10 11 12 13 14 15 16 17 18 19 20 21 22 23 24 25 2…" at bounding box center [828, 367] width 27 height 24
select select "26"
click at [815, 355] on select "00 01 02 03 04 05 06 07 08 09 10 11 12 13 14 15 16 17 18 19 20 21 22 23 24 25 2…" at bounding box center [828, 367] width 27 height 24
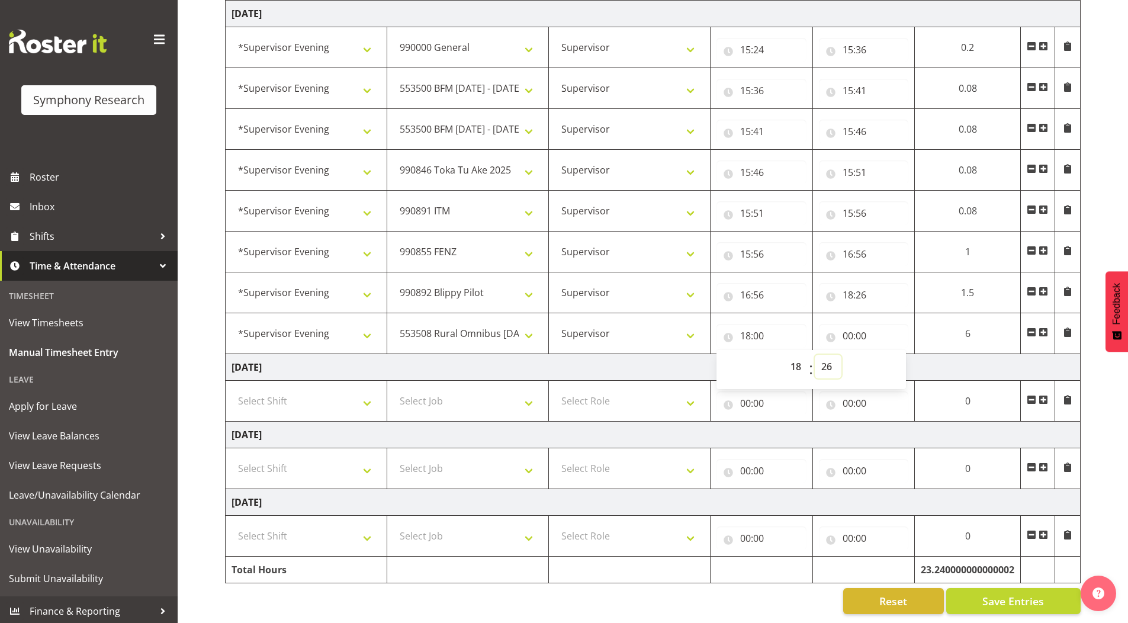
type input "18:26"
click at [849, 325] on input "00:00" at bounding box center [864, 336] width 90 height 24
click at [892, 360] on select "00 01 02 03 04 05 06 07 08 09 10 11 12 13 14 15 16 17 18 19 20 21 22 23" at bounding box center [900, 367] width 27 height 24
select select "22"
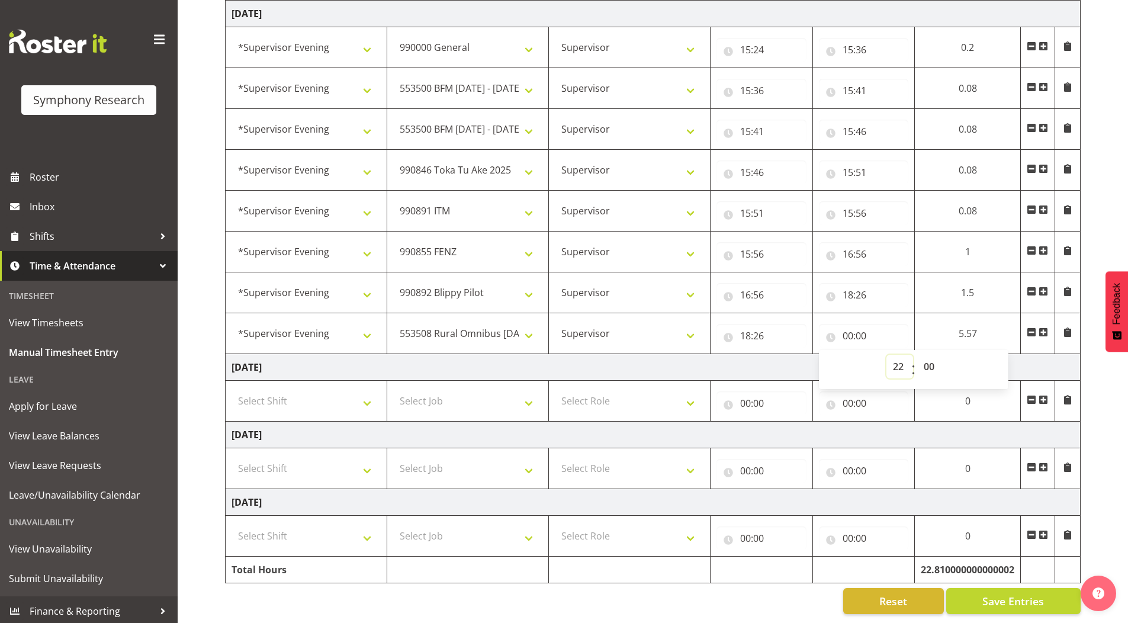
click at [887, 355] on select "00 01 02 03 04 05 06 07 08 09 10 11 12 13 14 15 16 17 18 19 20 21 22 23" at bounding box center [900, 367] width 27 height 24
type input "22:00"
click at [970, 593] on button "Save Entries" at bounding box center [1014, 601] width 134 height 26
